Goal: Transaction & Acquisition: Purchase product/service

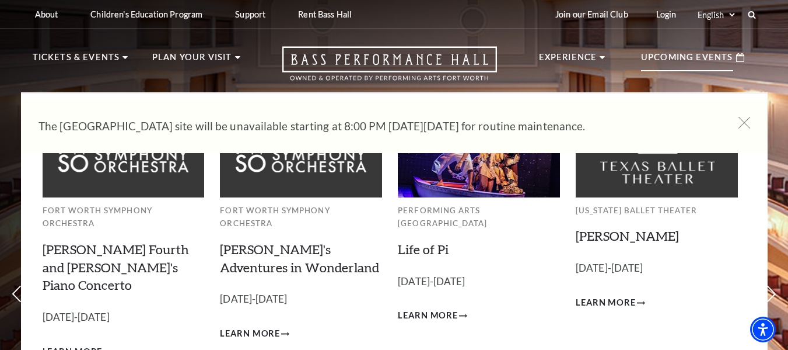
click at [694, 50] on p "Upcoming Events" at bounding box center [687, 60] width 92 height 21
click at [696, 58] on p "Upcoming Events" at bounding box center [687, 60] width 92 height 21
click at [679, 49] on div "Upcoming Events" at bounding box center [693, 57] width 127 height 33
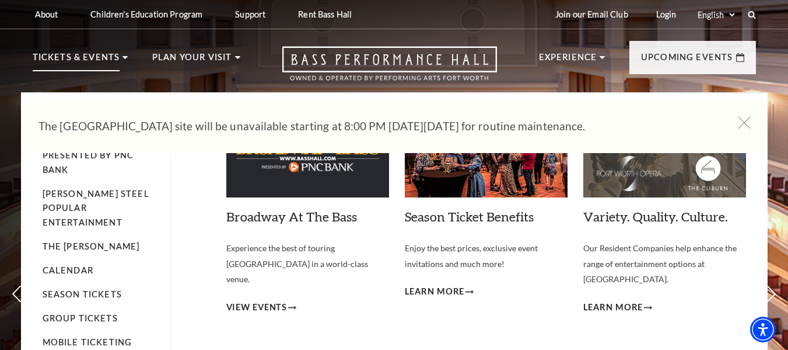
click at [75, 60] on p "Tickets & Events" at bounding box center [77, 60] width 88 height 21
click at [67, 265] on link "Calendar" at bounding box center [68, 270] width 51 height 10
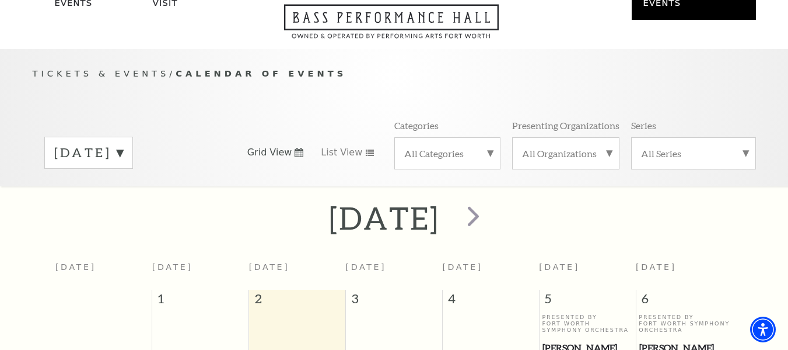
scroll to position [45, 0]
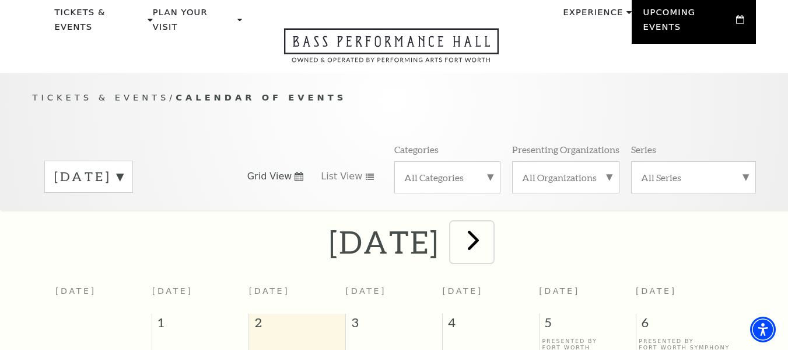
click at [490, 229] on span "next" at bounding box center [473, 239] width 33 height 33
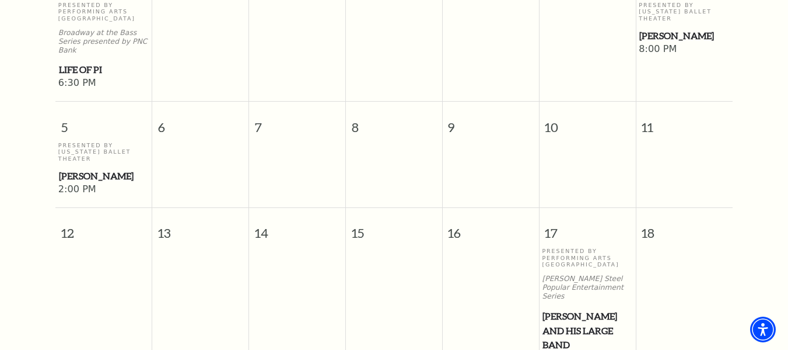
scroll to position [628, 0]
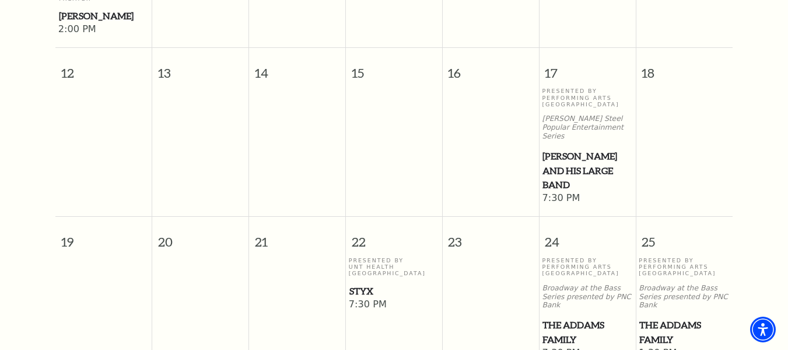
click at [370, 284] on span "Styx" at bounding box center [394, 291] width 89 height 15
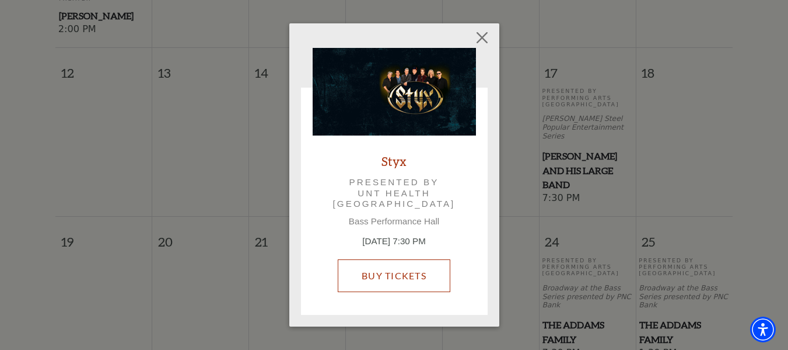
click at [385, 274] on link "Buy Tickets" at bounding box center [394, 275] width 113 height 33
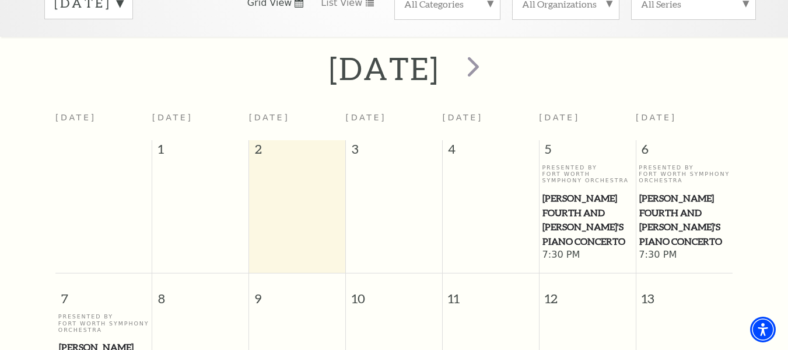
scroll to position [162, 0]
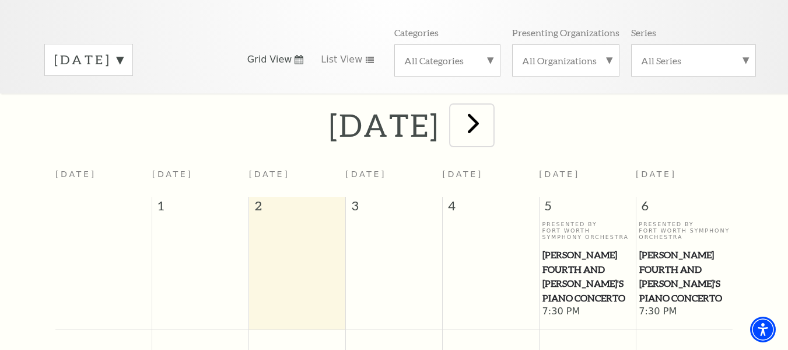
click at [490, 110] on span "next" at bounding box center [473, 122] width 33 height 33
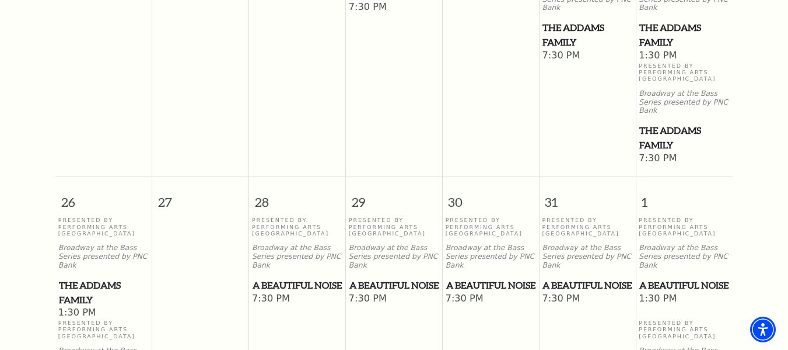
scroll to position [949, 0]
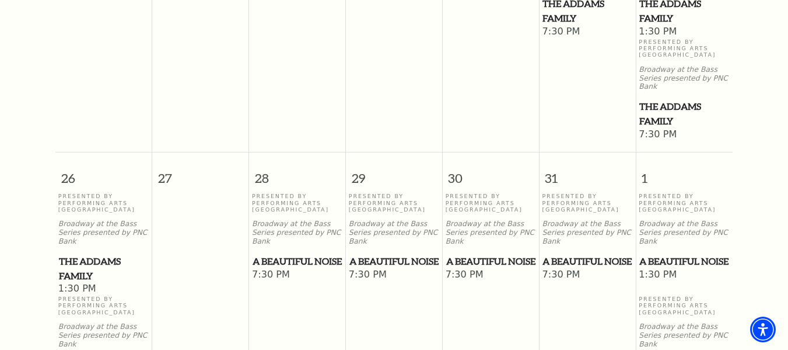
drag, startPoint x: 792, startPoint y: 226, endPoint x: 761, endPoint y: 193, distance: 45.8
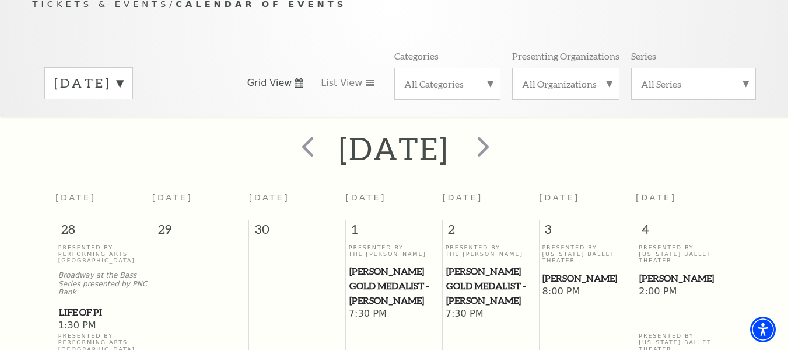
scroll to position [132, 0]
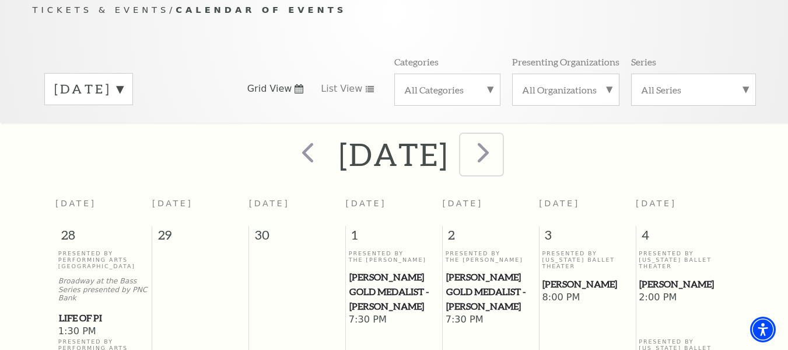
click at [500, 143] on span "next" at bounding box center [483, 151] width 33 height 33
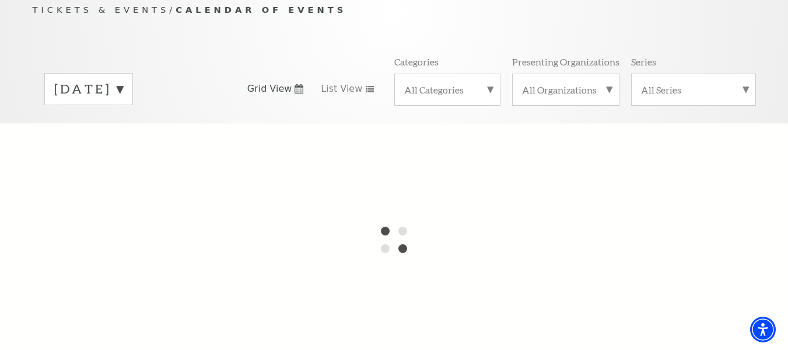
click at [123, 80] on label "[DATE]" at bounding box center [88, 89] width 69 height 18
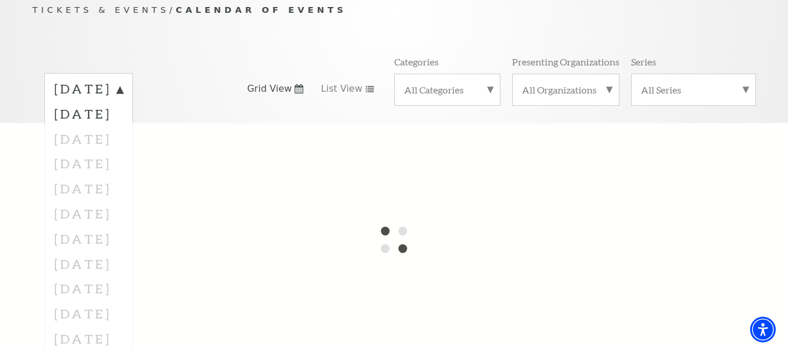
click at [134, 125] on div at bounding box center [394, 239] width 788 height 233
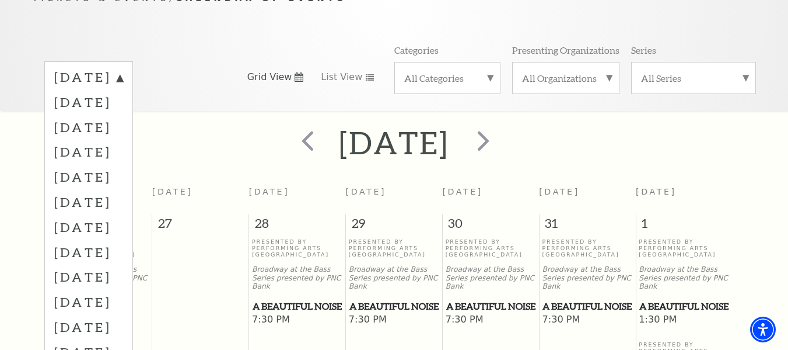
scroll to position [45, 0]
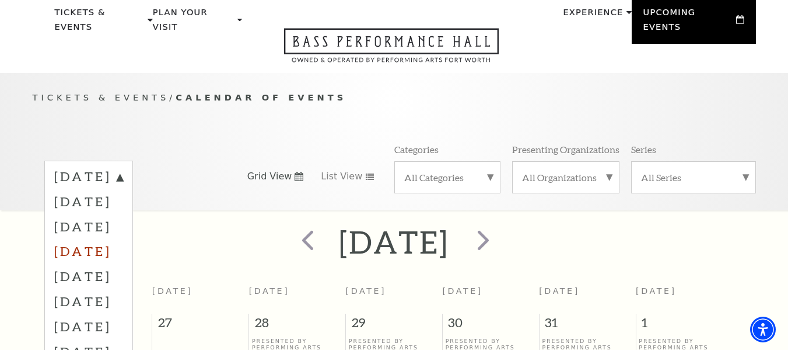
click at [123, 238] on label "[DATE]" at bounding box center [88, 250] width 69 height 25
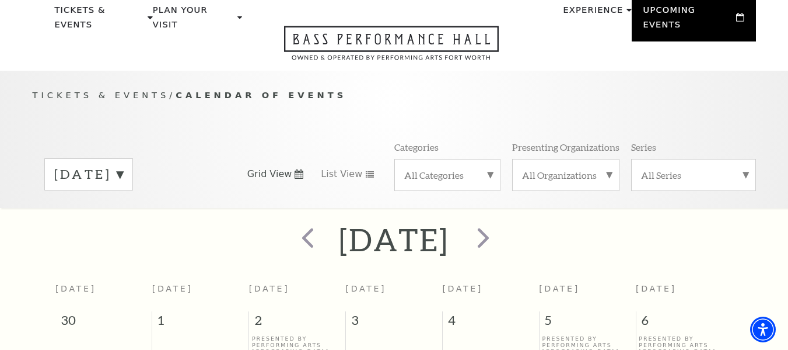
scroll to position [0, 0]
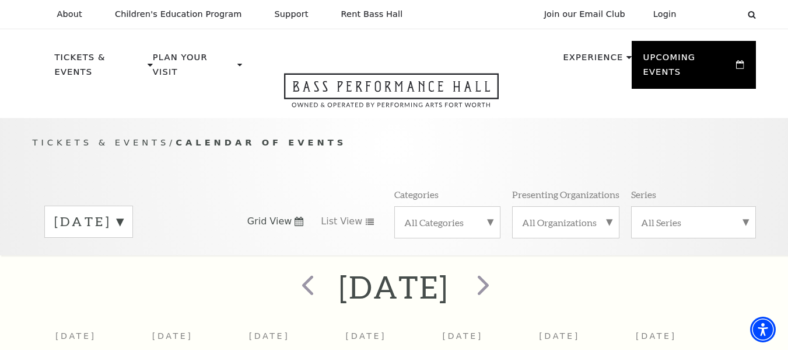
click at [123, 212] on label "[DATE]" at bounding box center [88, 221] width 69 height 18
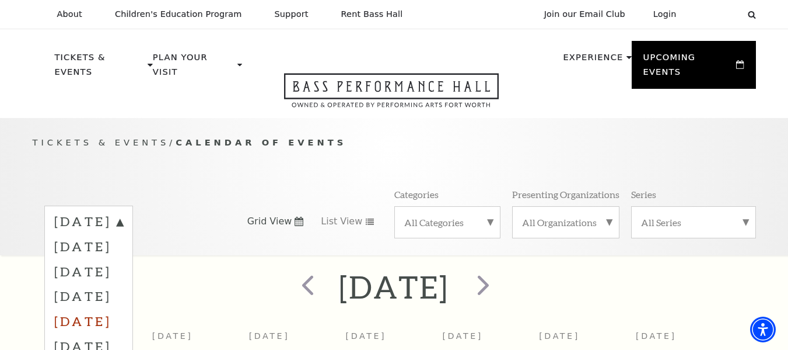
click at [123, 308] on label "[DATE]" at bounding box center [88, 320] width 69 height 25
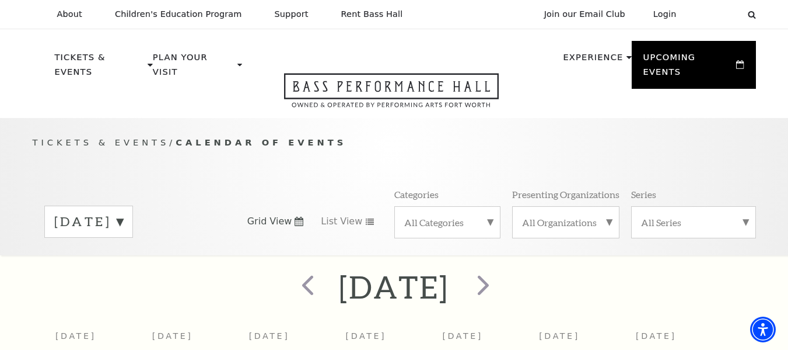
click at [123, 212] on label "[DATE]" at bounding box center [88, 221] width 69 height 18
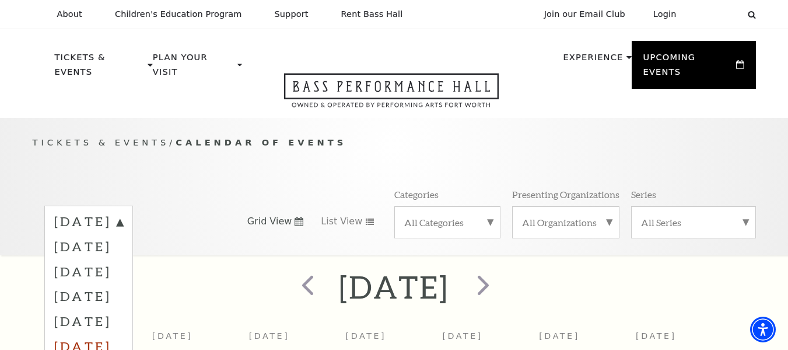
click at [120, 333] on label "[DATE]" at bounding box center [88, 345] width 69 height 25
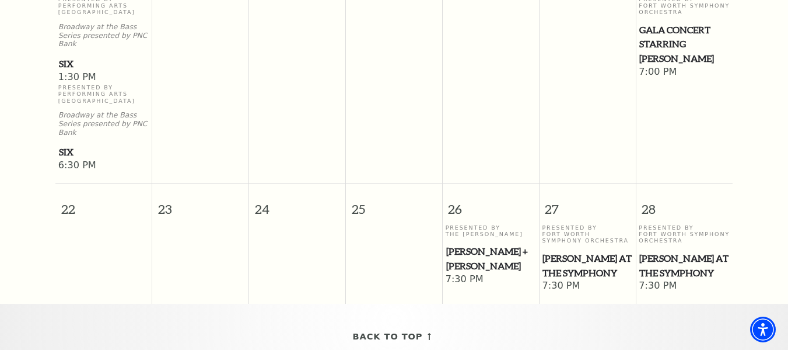
scroll to position [687, 0]
